Goal: Register for event/course

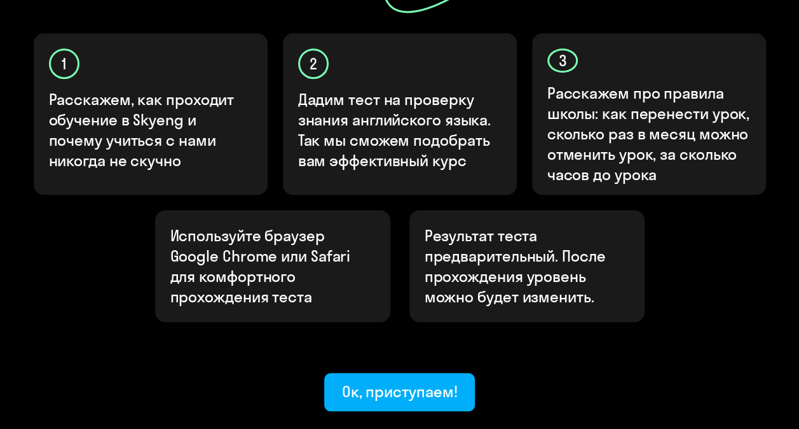
scroll to position [445, 0]
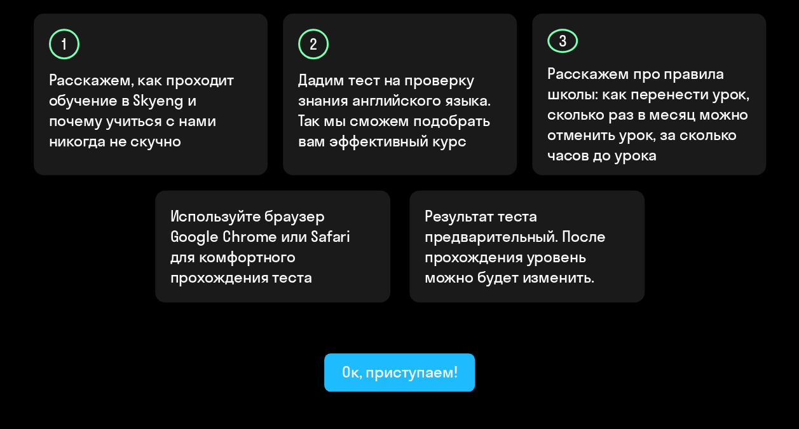
click at [444, 361] on div "Ок, приступаем!" at bounding box center [400, 371] width 116 height 20
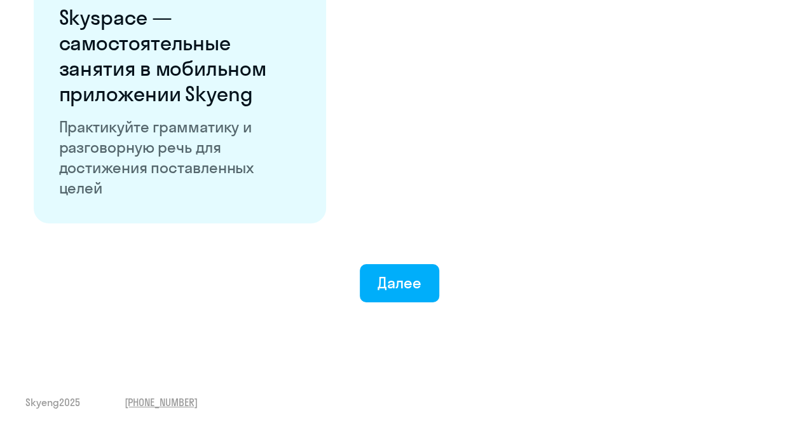
scroll to position [2518, 0]
click at [408, 282] on div "Далее" at bounding box center [400, 282] width 44 height 20
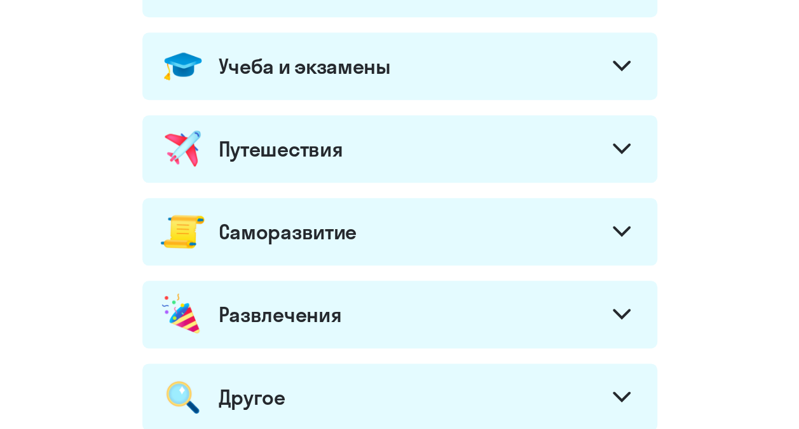
scroll to position [782, 0]
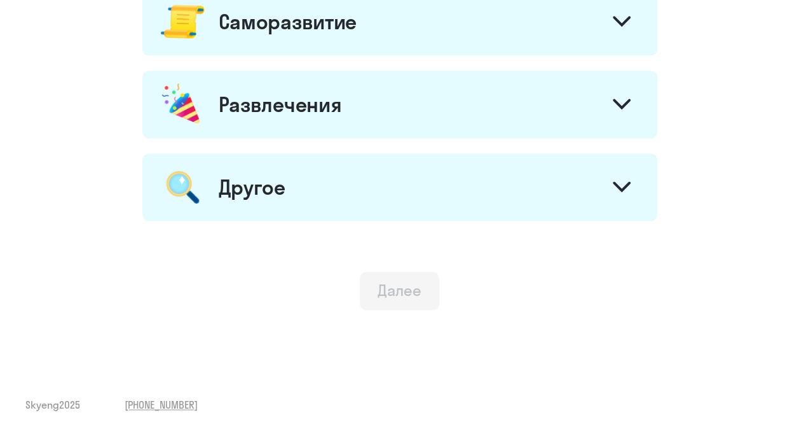
click at [411, 293] on div "Далее" at bounding box center [400, 290] width 44 height 20
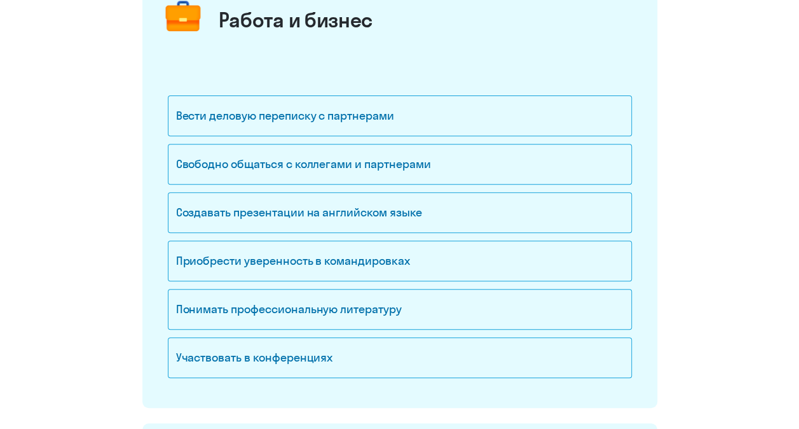
scroll to position [83, 0]
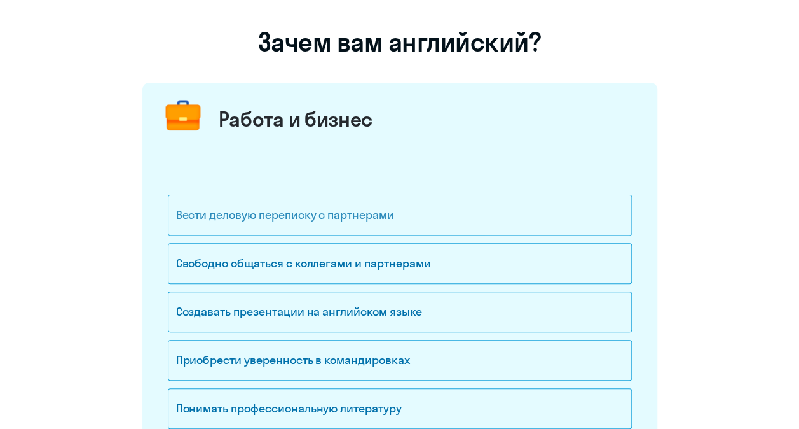
click at [225, 211] on div "Вести деловую переписку с партнерами" at bounding box center [400, 215] width 464 height 41
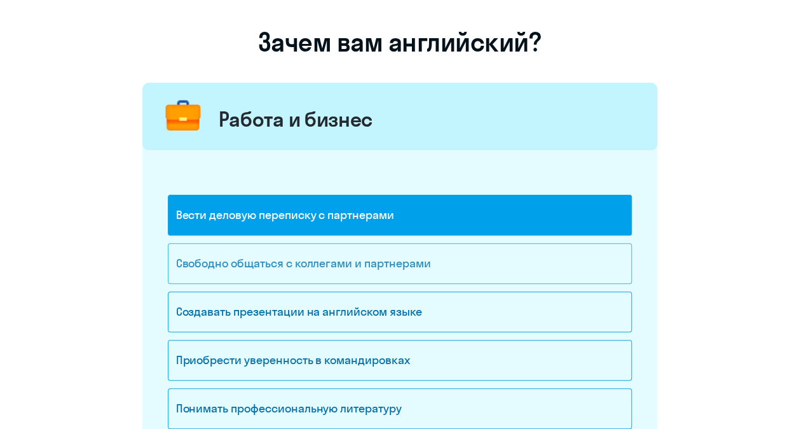
click at [221, 253] on div "Свободно общаться с коллегами и партнерами" at bounding box center [400, 263] width 464 height 41
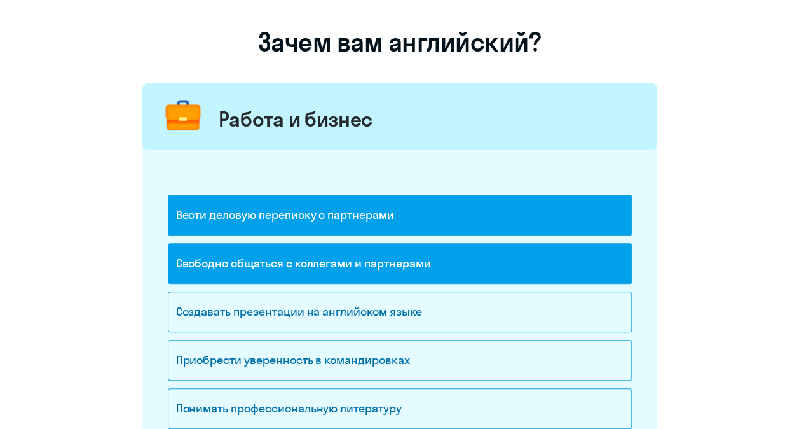
scroll to position [210, 0]
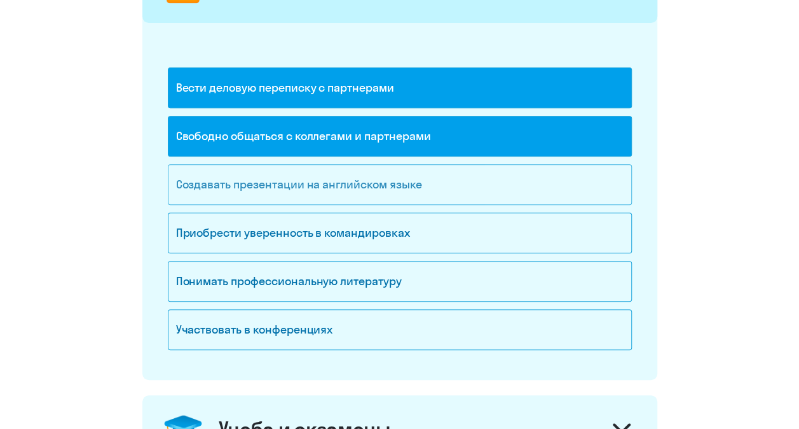
click at [394, 188] on div "Создавать презентации на английском языке" at bounding box center [400, 184] width 464 height 41
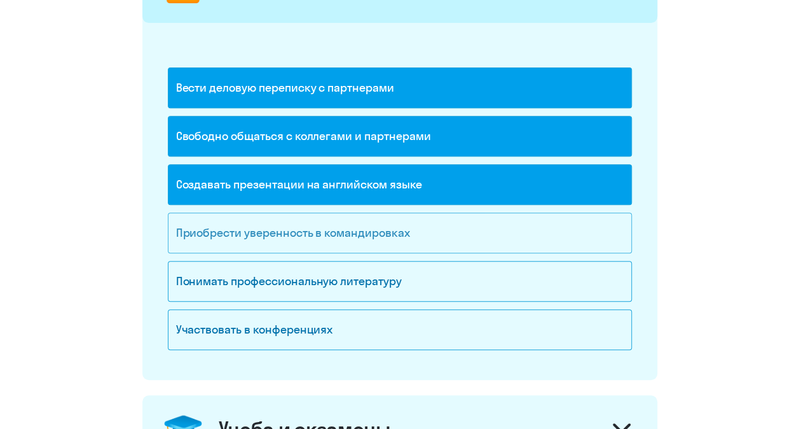
click at [380, 230] on div "Приобрести уверенность в командировках" at bounding box center [400, 232] width 464 height 41
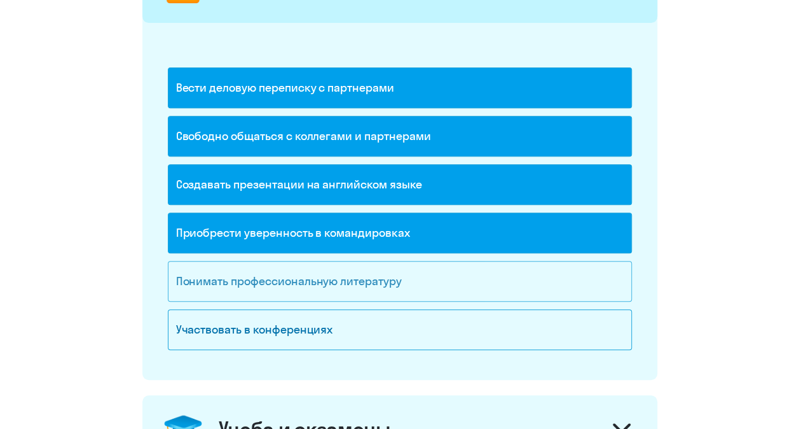
drag, startPoint x: 376, startPoint y: 271, endPoint x: 369, endPoint y: 296, distance: 26.4
click at [378, 271] on div "Понимать профессиональную литературу" at bounding box center [400, 281] width 464 height 41
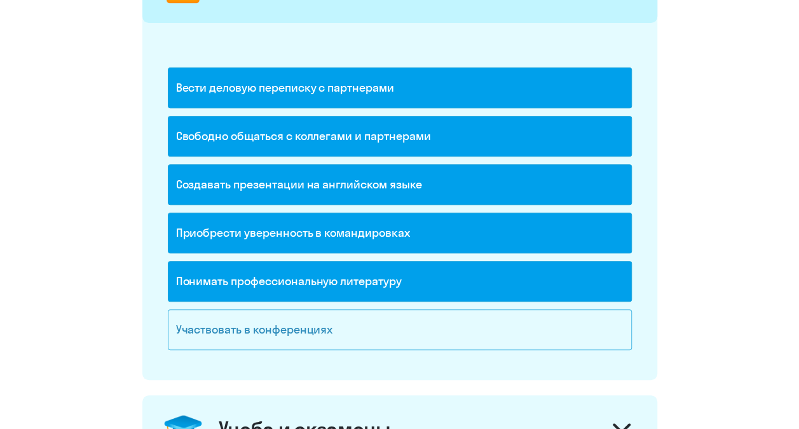
click at [364, 328] on div "Участвовать в конференциях" at bounding box center [400, 329] width 464 height 41
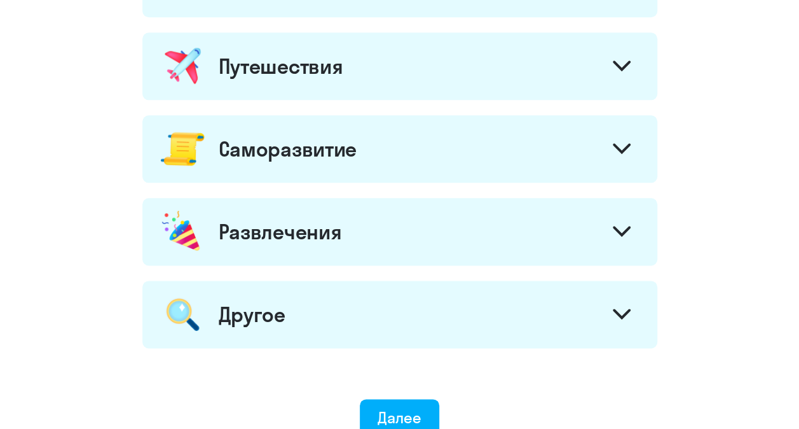
scroll to position [591, 0]
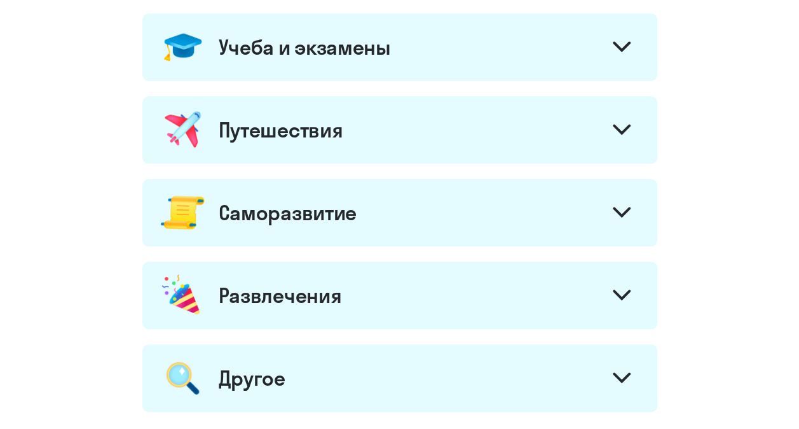
click at [622, 118] on div at bounding box center [622, 131] width 31 height 31
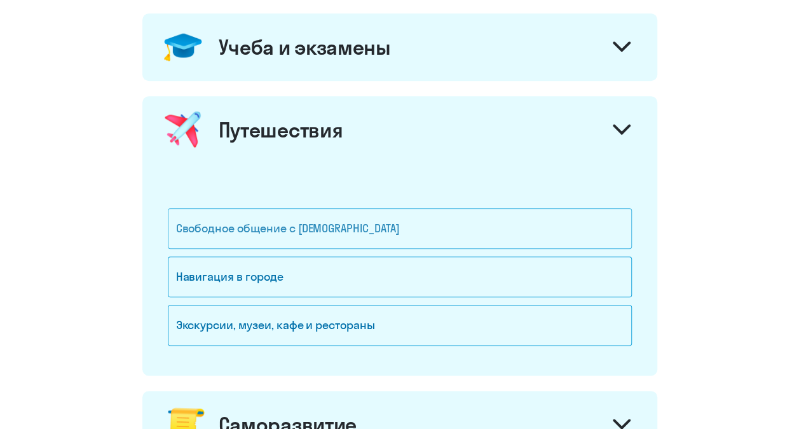
click at [282, 231] on div "Свободное общение с [DEMOGRAPHIC_DATA]" at bounding box center [400, 228] width 464 height 41
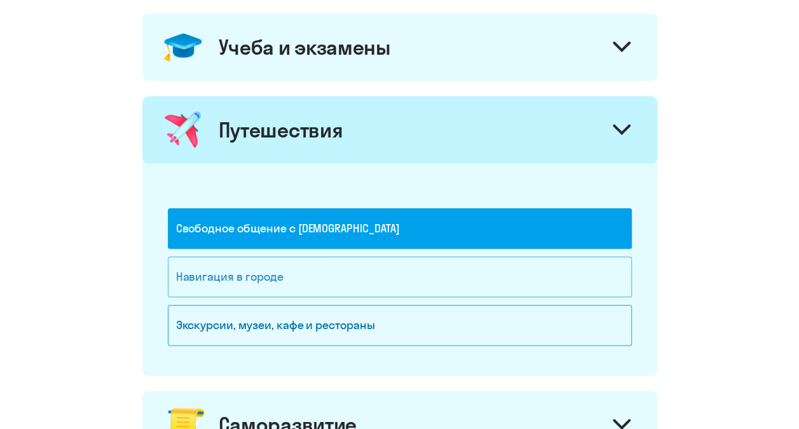
click at [256, 268] on div "Навигация в городе" at bounding box center [400, 276] width 464 height 41
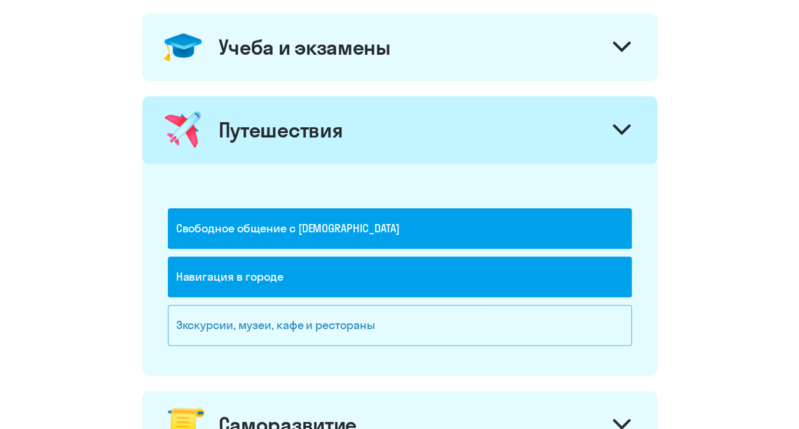
click at [249, 322] on div "Экскурсии, музеи, кафе и рестораны" at bounding box center [400, 325] width 464 height 41
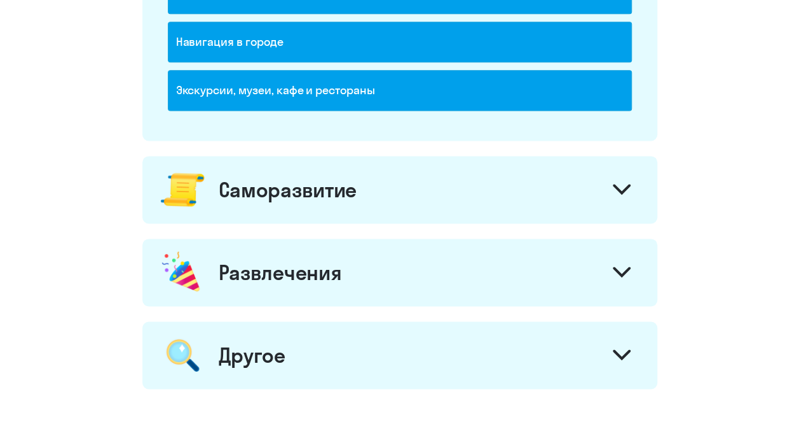
scroll to position [846, 0]
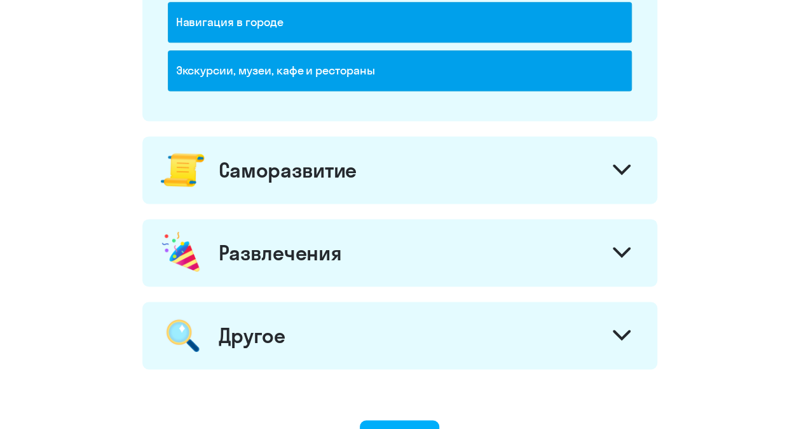
click at [626, 165] on icon at bounding box center [621, 169] width 15 height 8
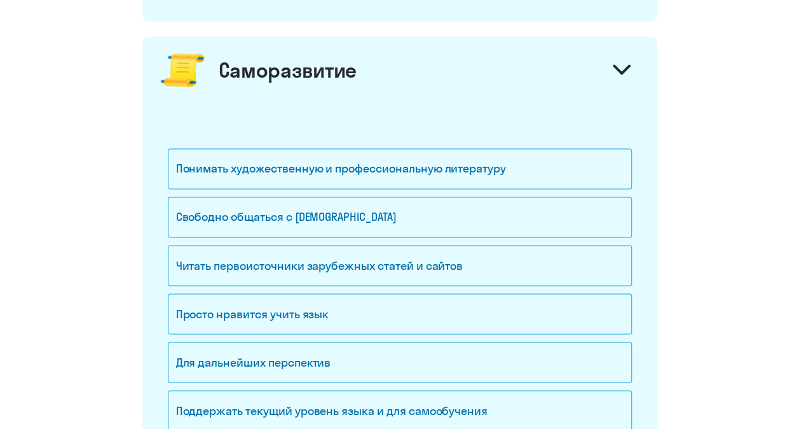
scroll to position [973, 0]
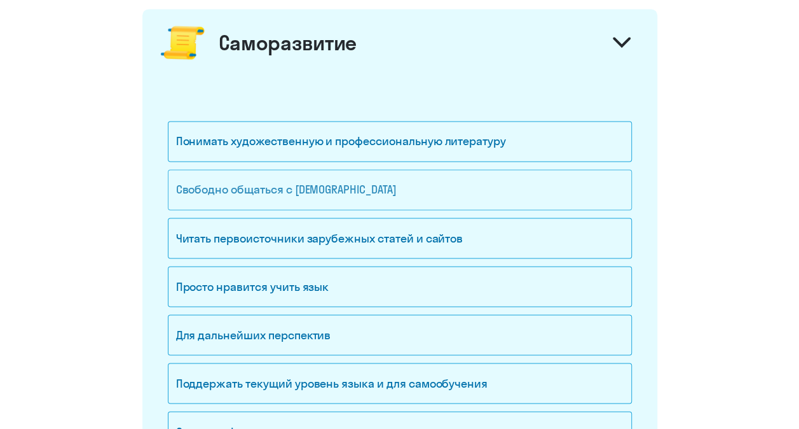
click at [364, 179] on div "Свободно общаться с [DEMOGRAPHIC_DATA]" at bounding box center [400, 189] width 464 height 41
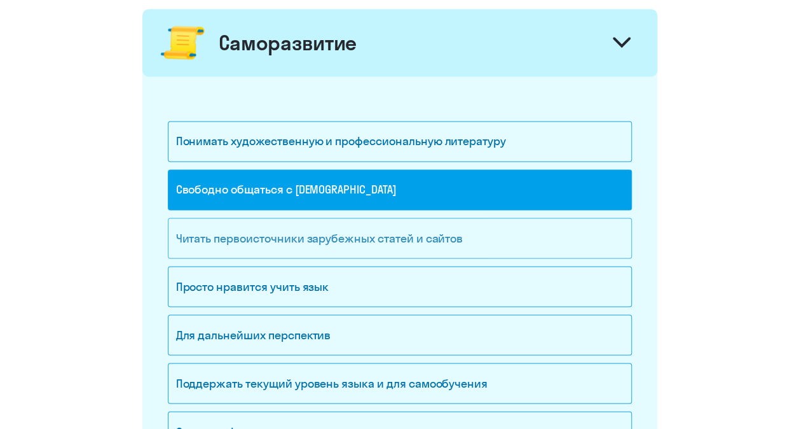
click at [340, 239] on div "Читать первоисточники зарубежных статей и сайтов" at bounding box center [400, 237] width 464 height 41
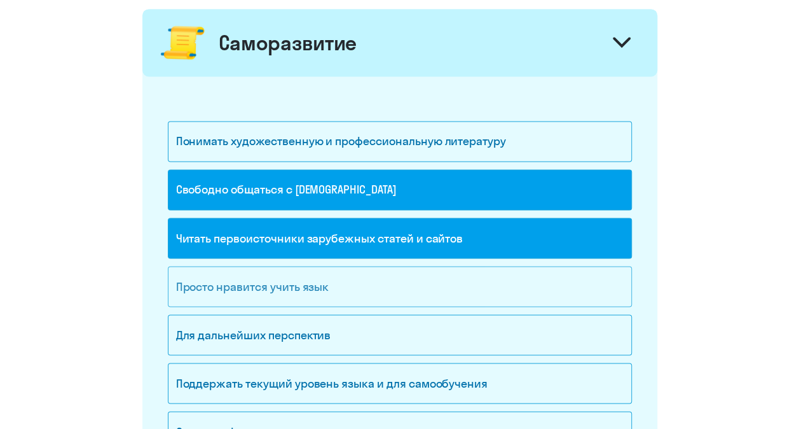
click at [315, 282] on div "Просто нравится учить язык" at bounding box center [400, 286] width 464 height 41
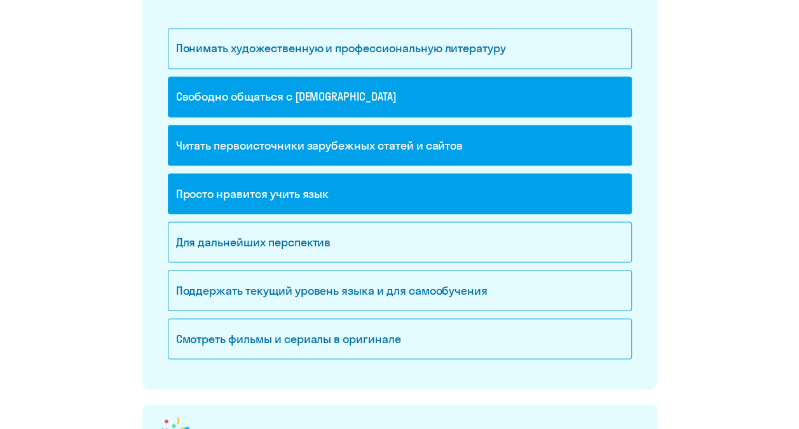
scroll to position [1100, 0]
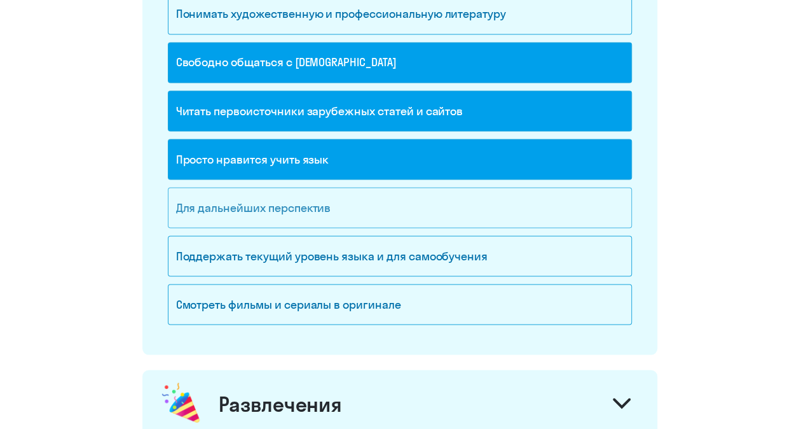
click at [321, 201] on div "Для дальнейших перспектив" at bounding box center [400, 207] width 464 height 41
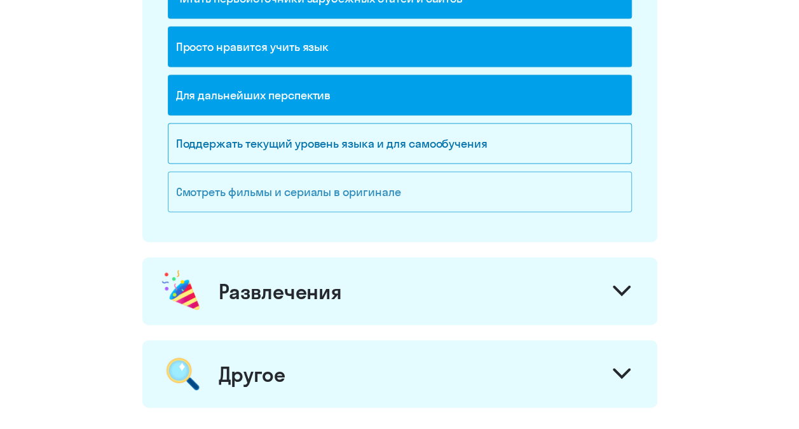
scroll to position [1227, 0]
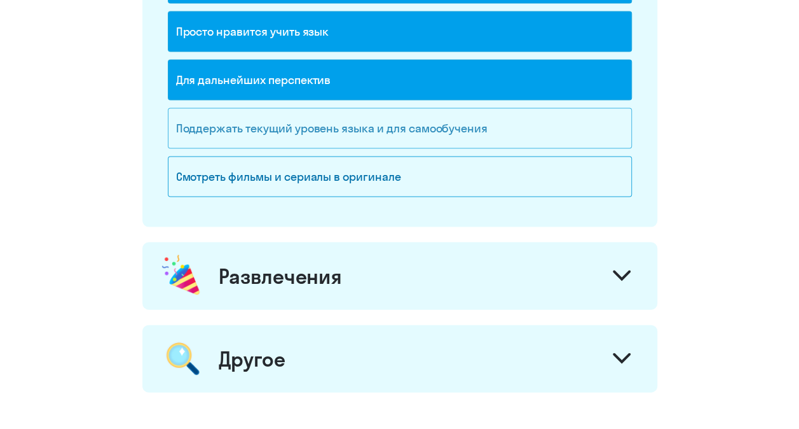
click at [429, 125] on div "Поддержать текущий уровень языка и для cамообучения" at bounding box center [400, 128] width 464 height 41
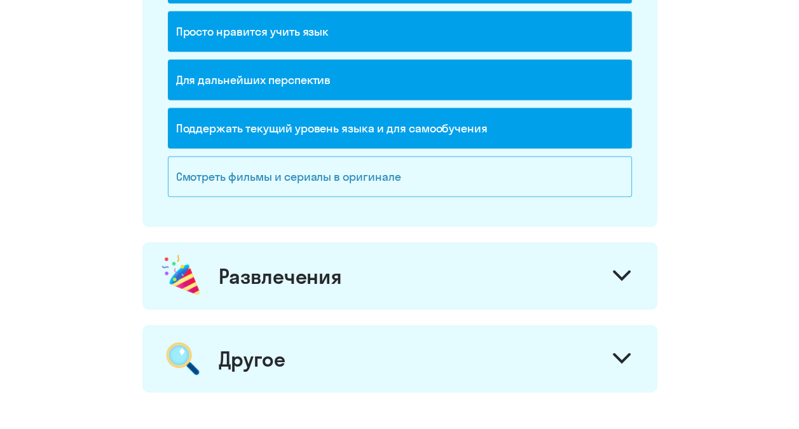
click at [404, 168] on div "Смотреть фильмы и сериалы в оригинале" at bounding box center [400, 176] width 464 height 41
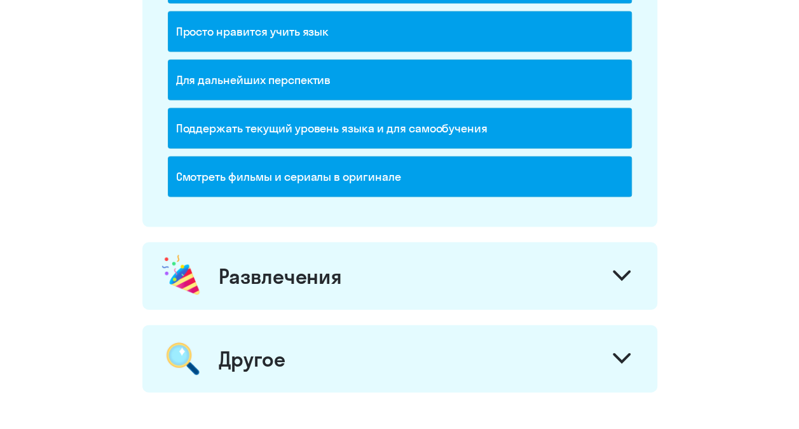
click at [617, 271] on icon at bounding box center [621, 275] width 15 height 8
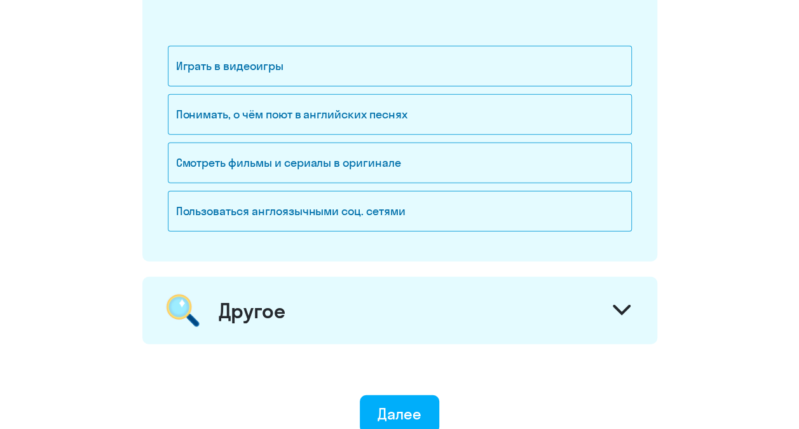
scroll to position [1609, 0]
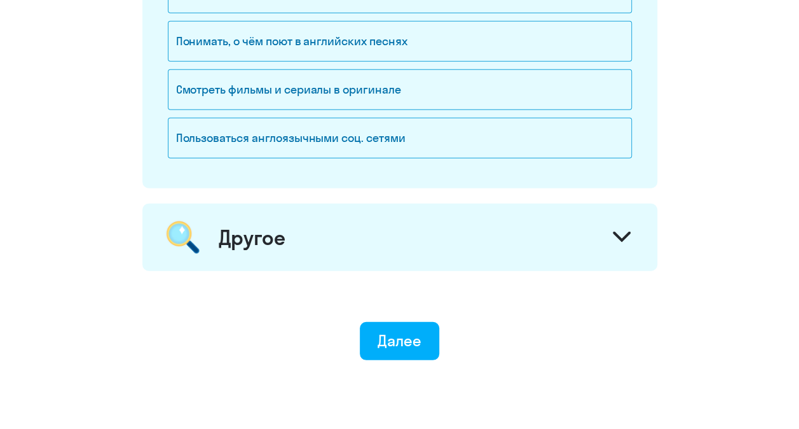
click at [617, 239] on div at bounding box center [622, 238] width 31 height 31
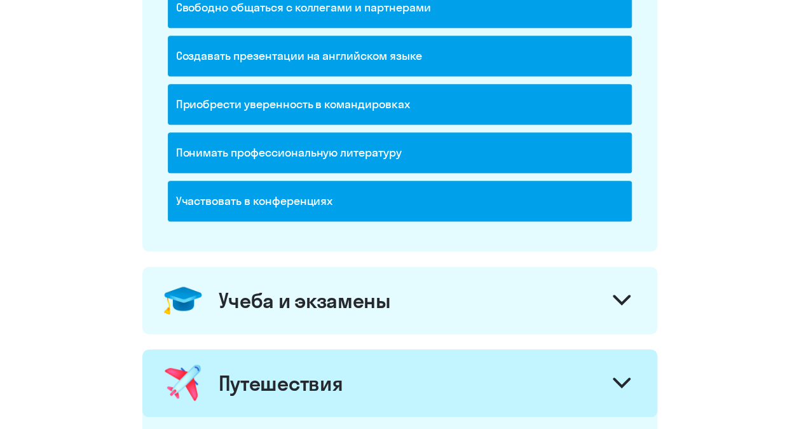
scroll to position [337, 0]
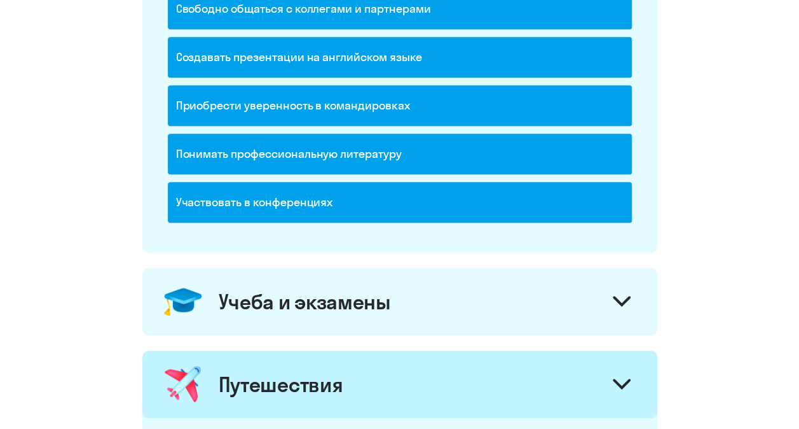
click at [621, 304] on icon at bounding box center [622, 301] width 18 height 11
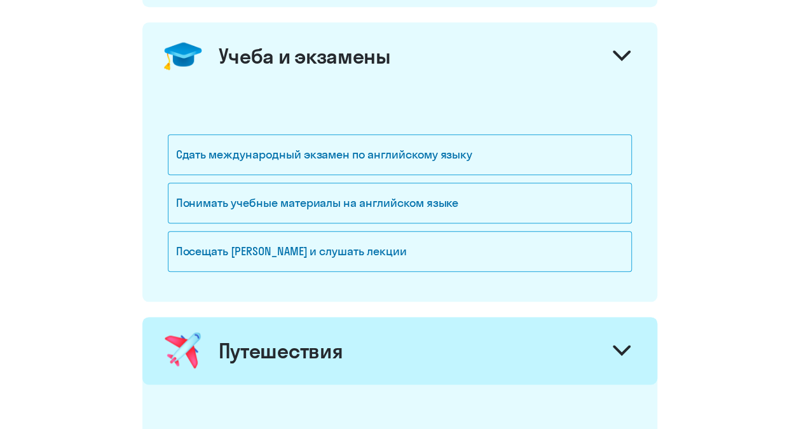
scroll to position [591, 0]
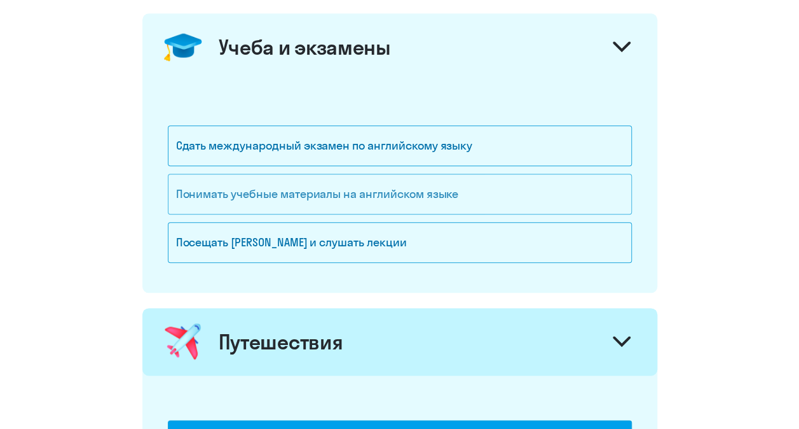
click at [421, 189] on div "Понимать учебные материалы на английском языке" at bounding box center [400, 194] width 464 height 41
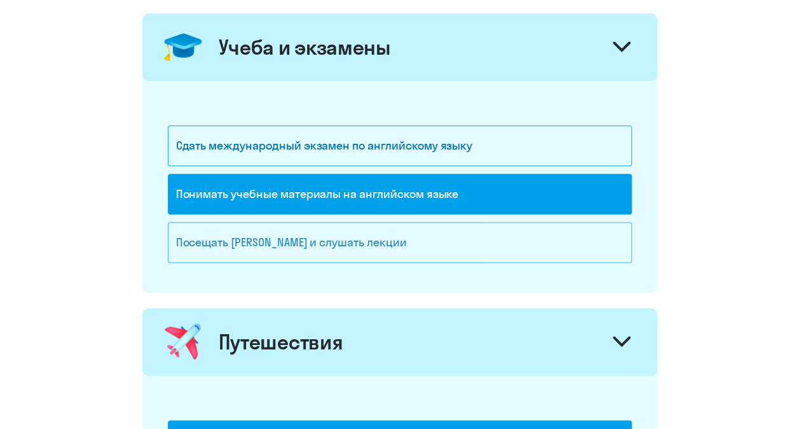
click at [392, 235] on div "Посещать [PERSON_NAME] и слушать лекции" at bounding box center [400, 242] width 464 height 41
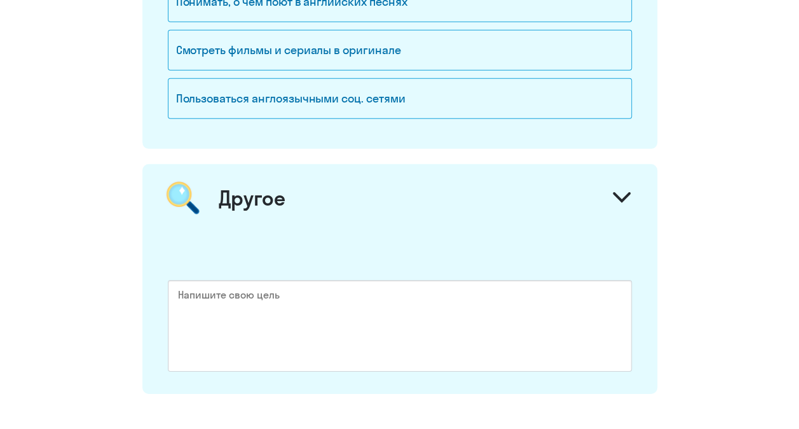
scroll to position [2026, 0]
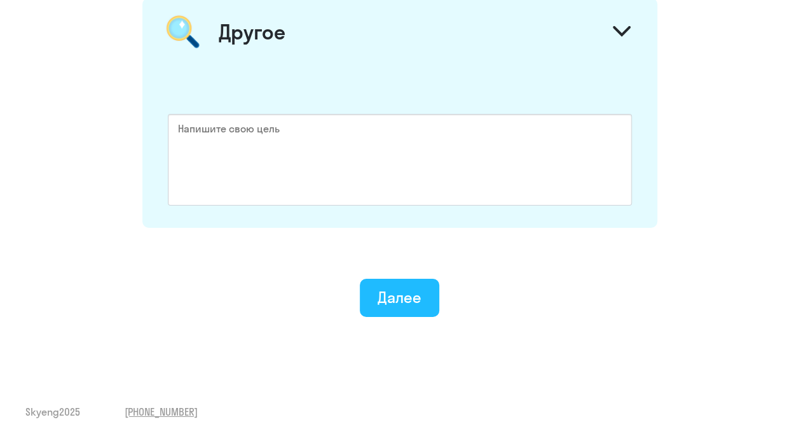
click at [400, 301] on button "Далее" at bounding box center [399, 297] width 79 height 38
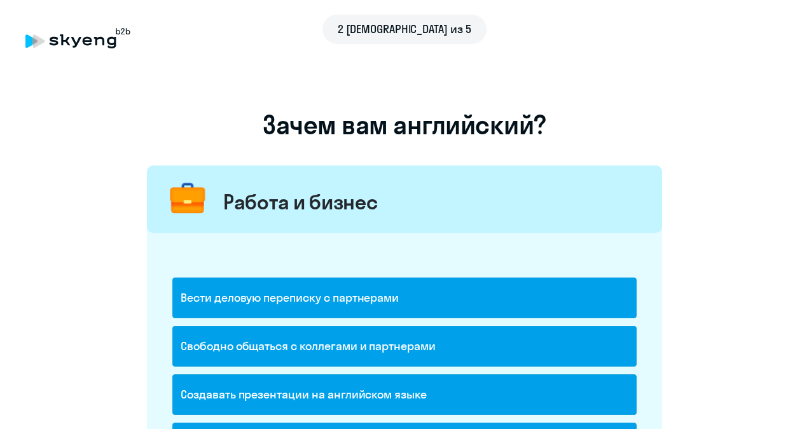
click at [91, 45] on icon at bounding box center [77, 38] width 105 height 20
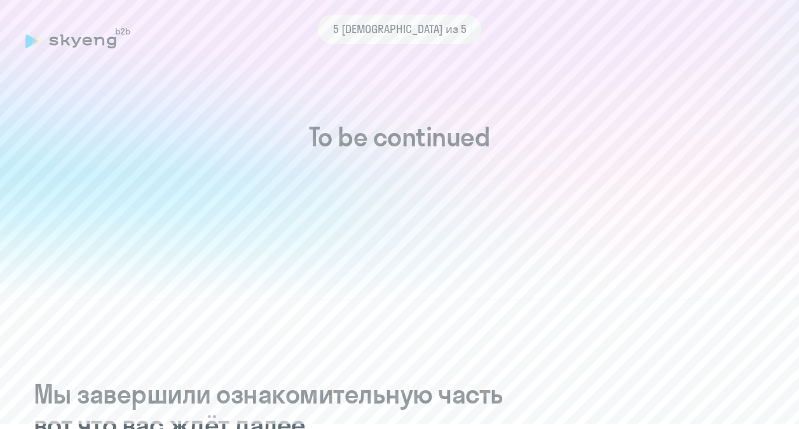
click at [490, 140] on h1 "To be continued" at bounding box center [399, 136] width 748 height 31
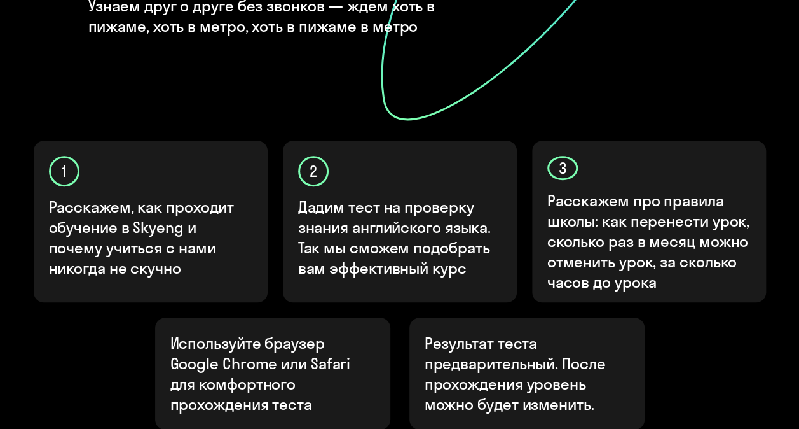
scroll to position [490, 0]
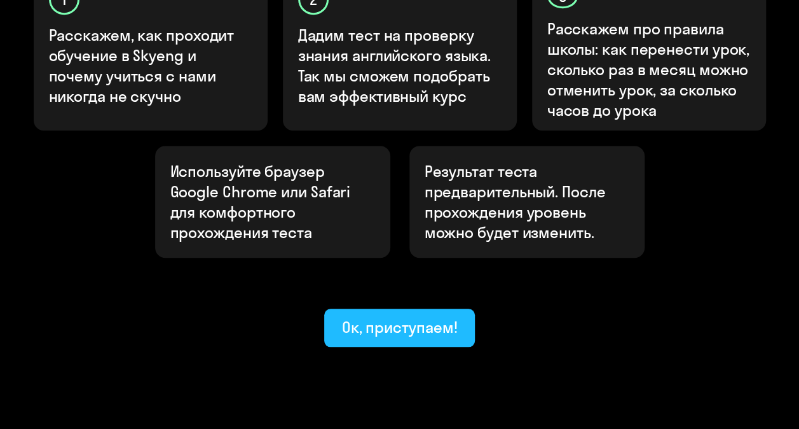
click at [397, 317] on div "Ок, приступаем!" at bounding box center [400, 327] width 116 height 20
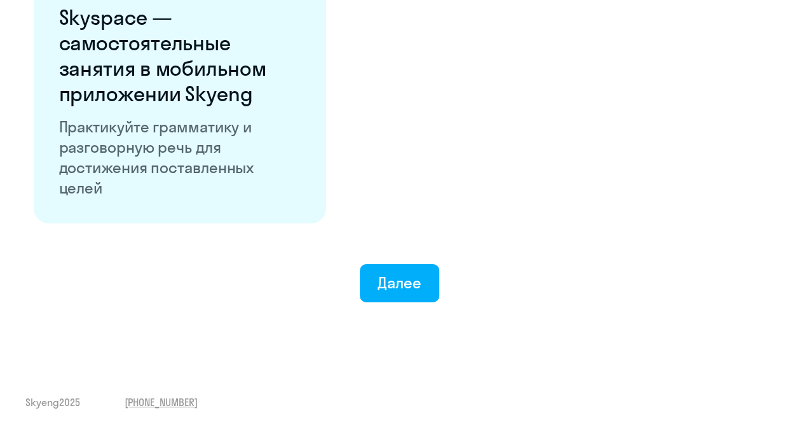
scroll to position [2518, 0]
click at [420, 287] on div "Далее" at bounding box center [400, 282] width 44 height 20
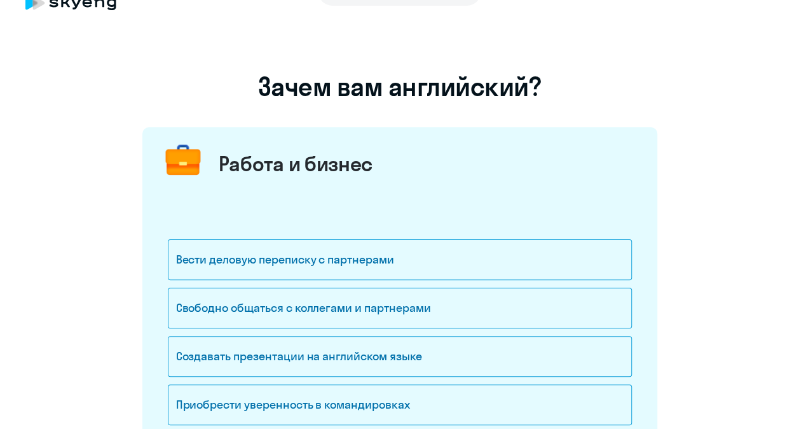
scroll to position [127, 0]
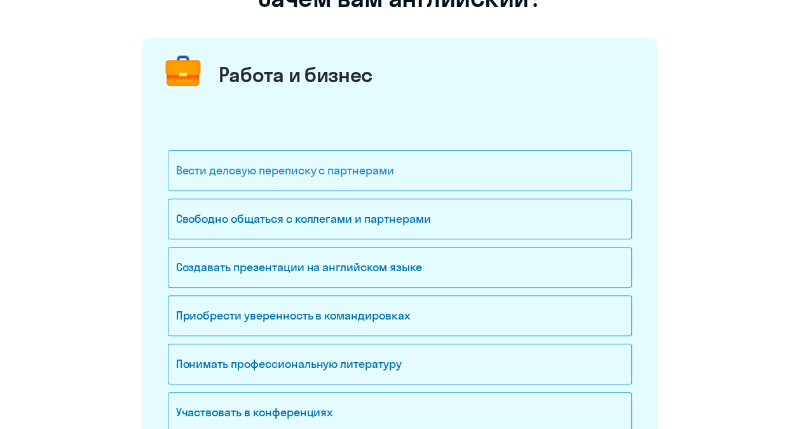
click at [330, 170] on div "Вести деловую переписку с партнерами" at bounding box center [400, 170] width 464 height 41
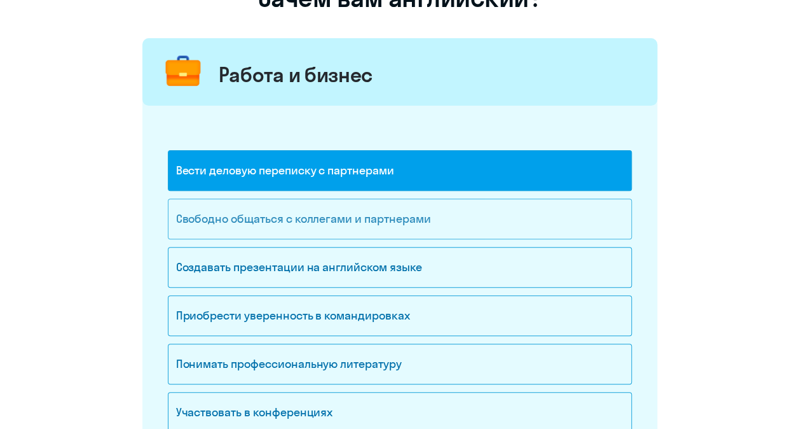
click at [329, 221] on div "Свободно общаться с коллегами и партнерами" at bounding box center [400, 218] width 464 height 41
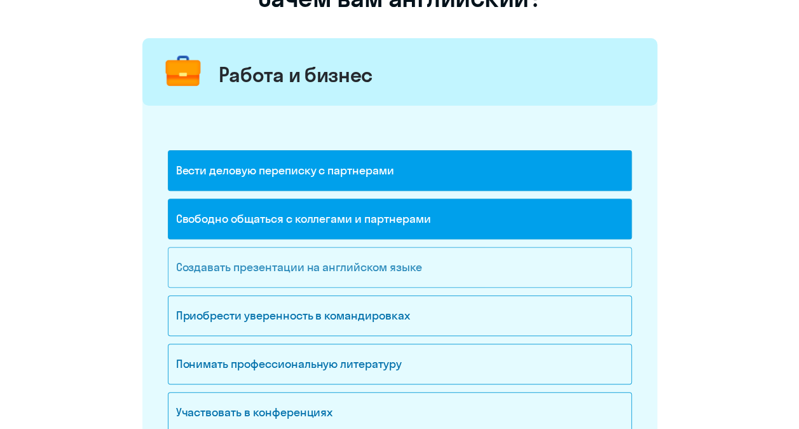
click at [317, 257] on div "Создавать презентации на английском языке" at bounding box center [400, 267] width 464 height 41
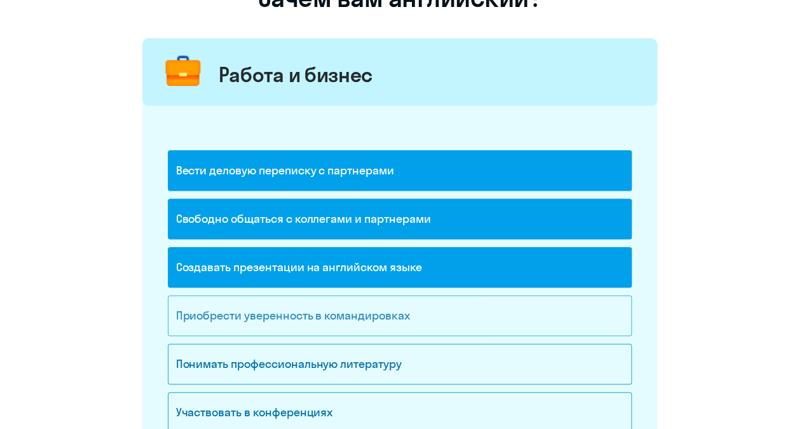
click at [319, 320] on div "Приобрести уверенность в командировках" at bounding box center [400, 315] width 464 height 41
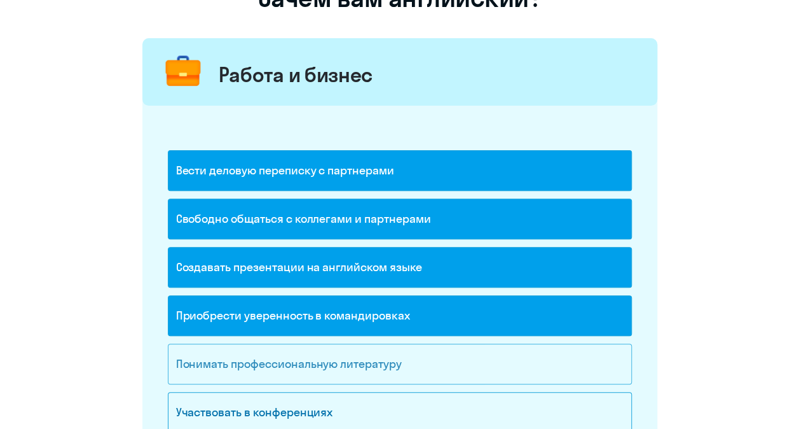
click at [319, 360] on div "Понимать профессиональную литературу" at bounding box center [400, 363] width 464 height 41
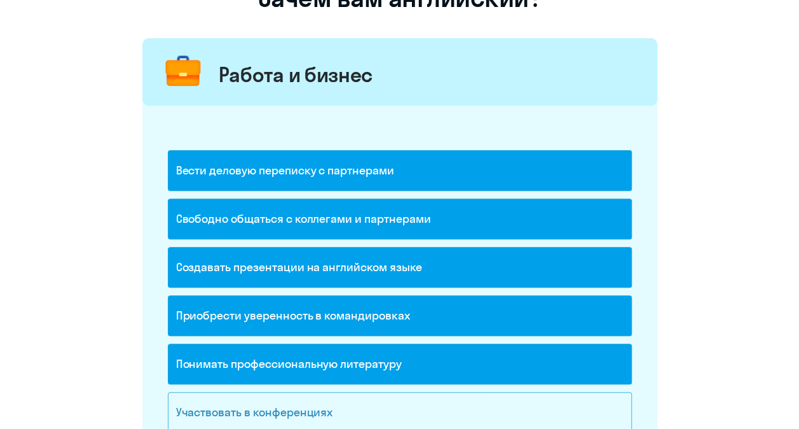
click at [310, 409] on div "Участвовать в конференциях" at bounding box center [400, 412] width 464 height 41
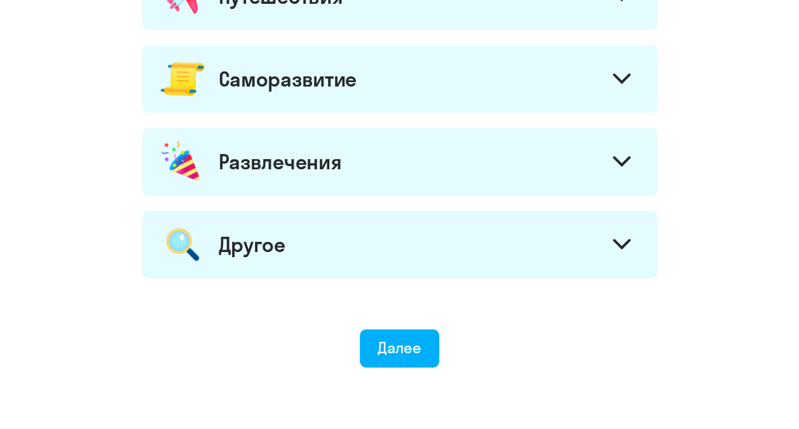
scroll to position [782, 0]
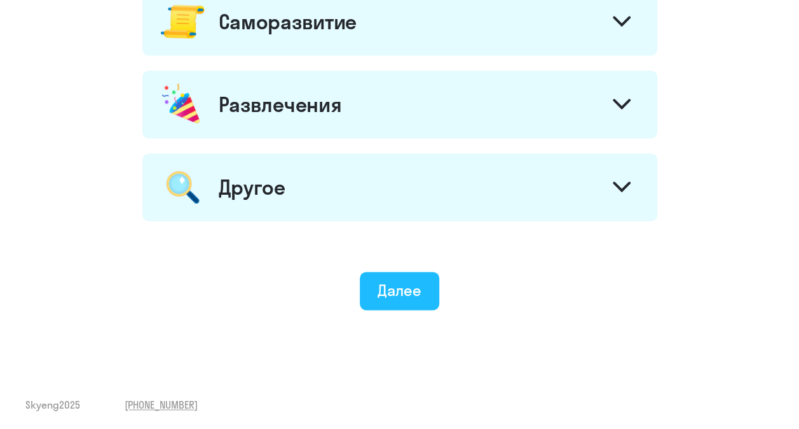
click at [391, 291] on div "Далее" at bounding box center [400, 290] width 44 height 20
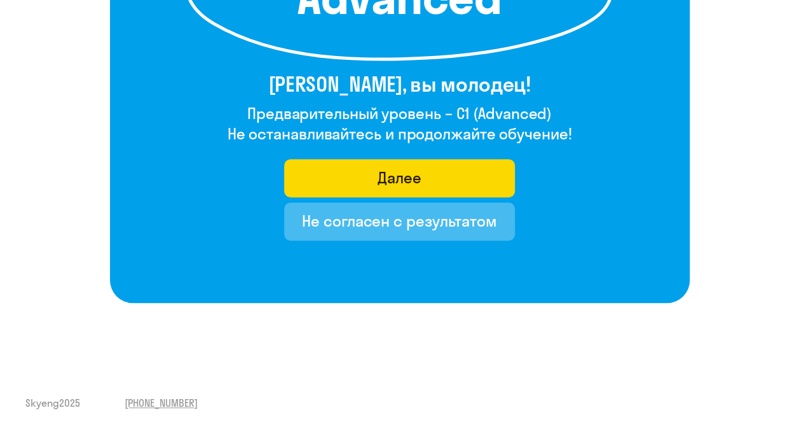
scroll to position [267, 0]
